Goal: Information Seeking & Learning: Learn about a topic

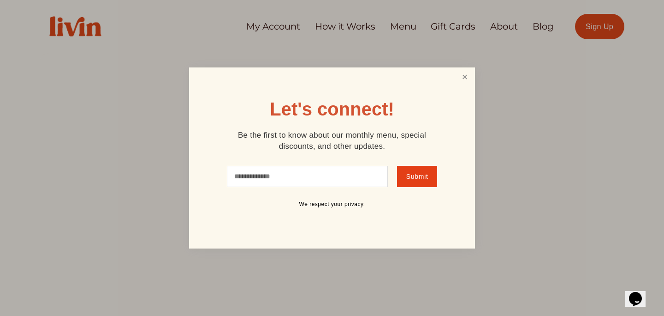
click at [469, 82] on link "Close" at bounding box center [465, 77] width 18 height 17
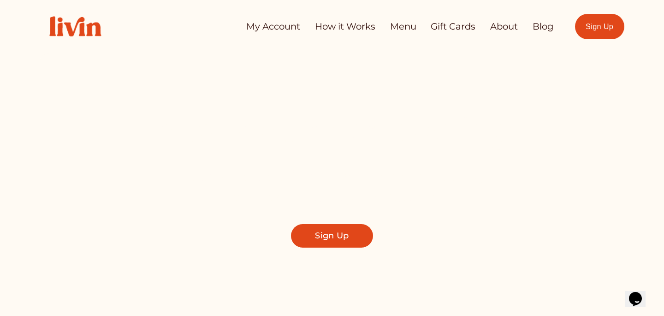
click at [499, 27] on link "About" at bounding box center [505, 27] width 28 height 18
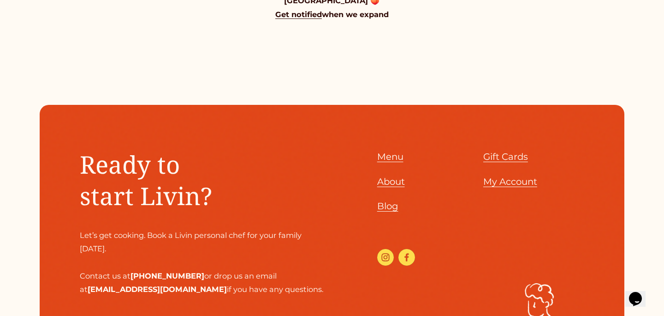
scroll to position [969, 0]
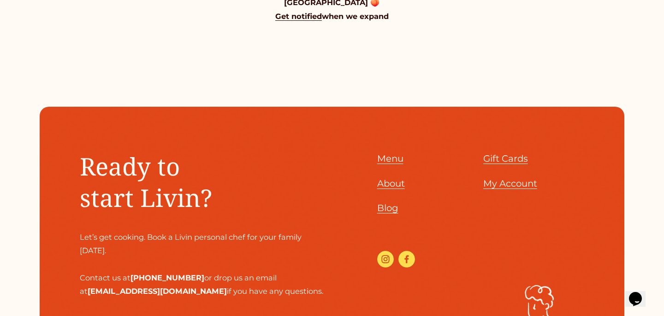
click at [392, 178] on span "About" at bounding box center [391, 183] width 28 height 11
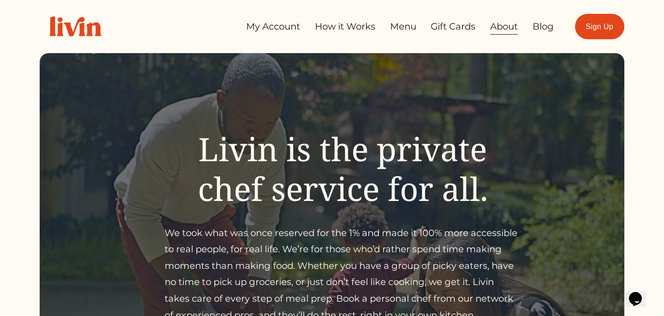
click at [409, 29] on link "Menu" at bounding box center [403, 27] width 26 height 18
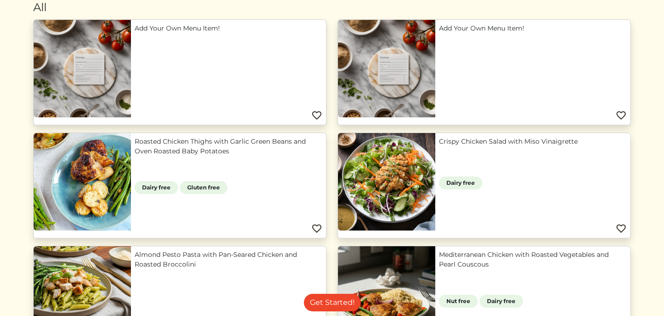
scroll to position [102, 0]
